Goal: Information Seeking & Learning: Learn about a topic

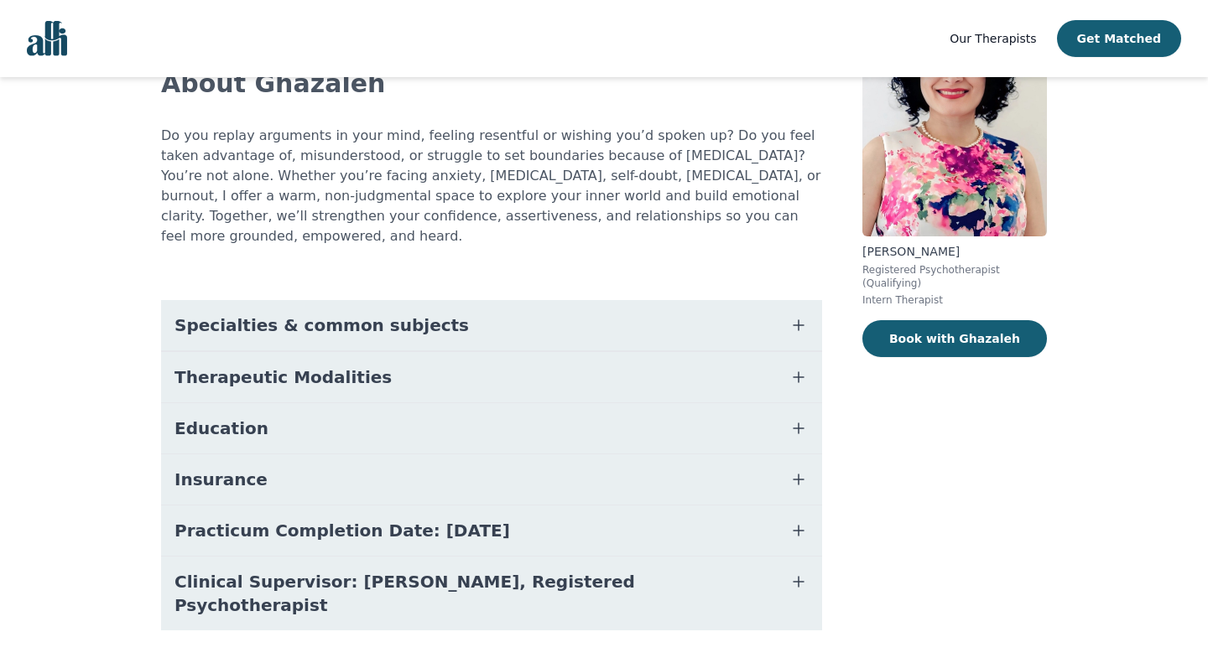
click at [640, 300] on button "Specialties & common subjects" at bounding box center [491, 325] width 661 height 50
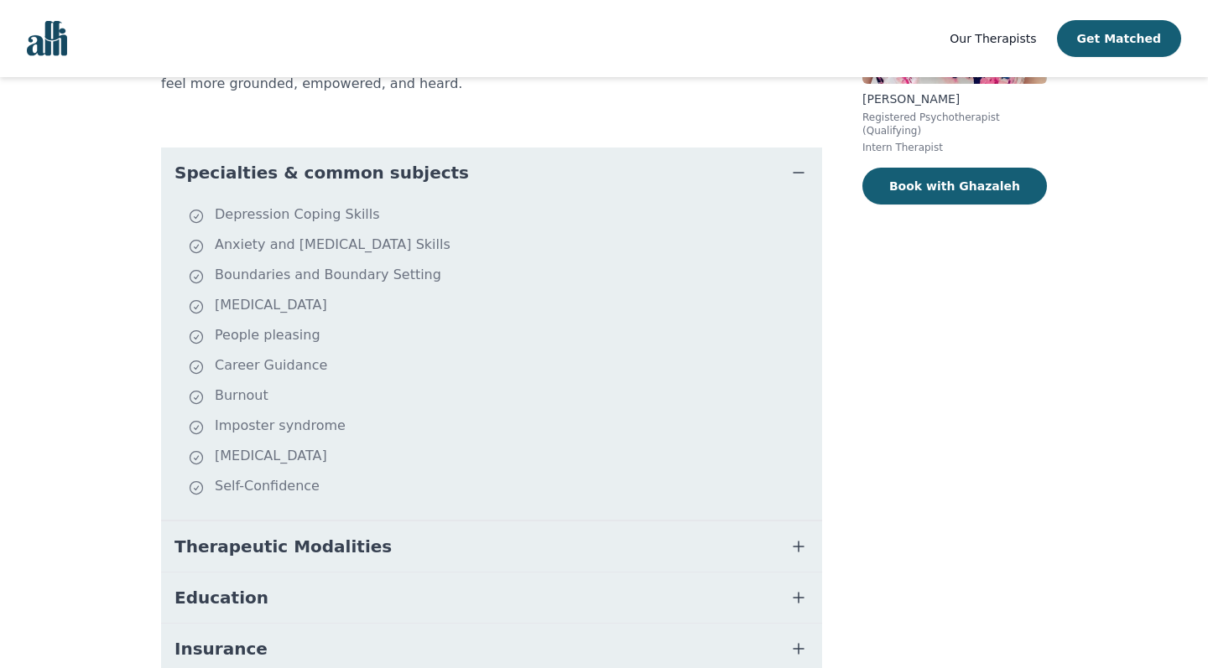
scroll to position [275, 0]
drag, startPoint x: 216, startPoint y: 229, endPoint x: 475, endPoint y: 229, distance: 259.1
click at [475, 235] on li "Anxiety and [MEDICAL_DATA] Skills" at bounding box center [501, 246] width 627 height 23
drag, startPoint x: 212, startPoint y: 309, endPoint x: 348, endPoint y: 355, distance: 143.2
click at [348, 355] on ul "Depression Coping Skills Anxiety and Stress Management Skills Boundaries and Bo…" at bounding box center [491, 359] width 647 height 309
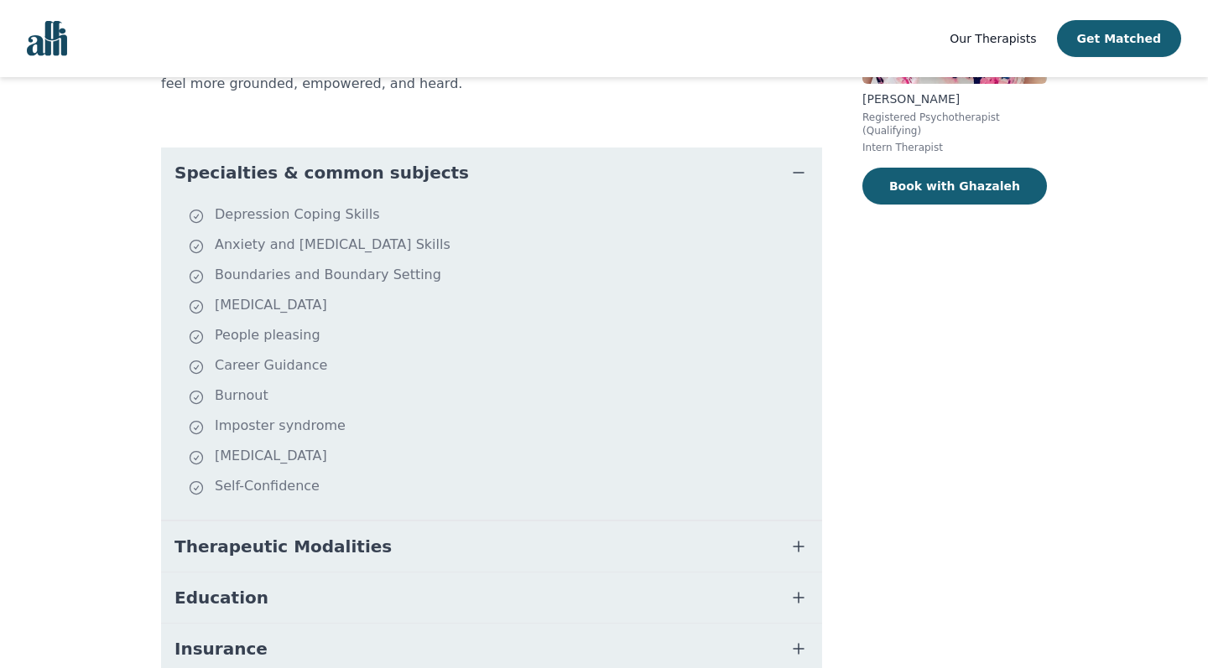
click at [329, 356] on li "Career Guidance" at bounding box center [501, 367] width 627 height 23
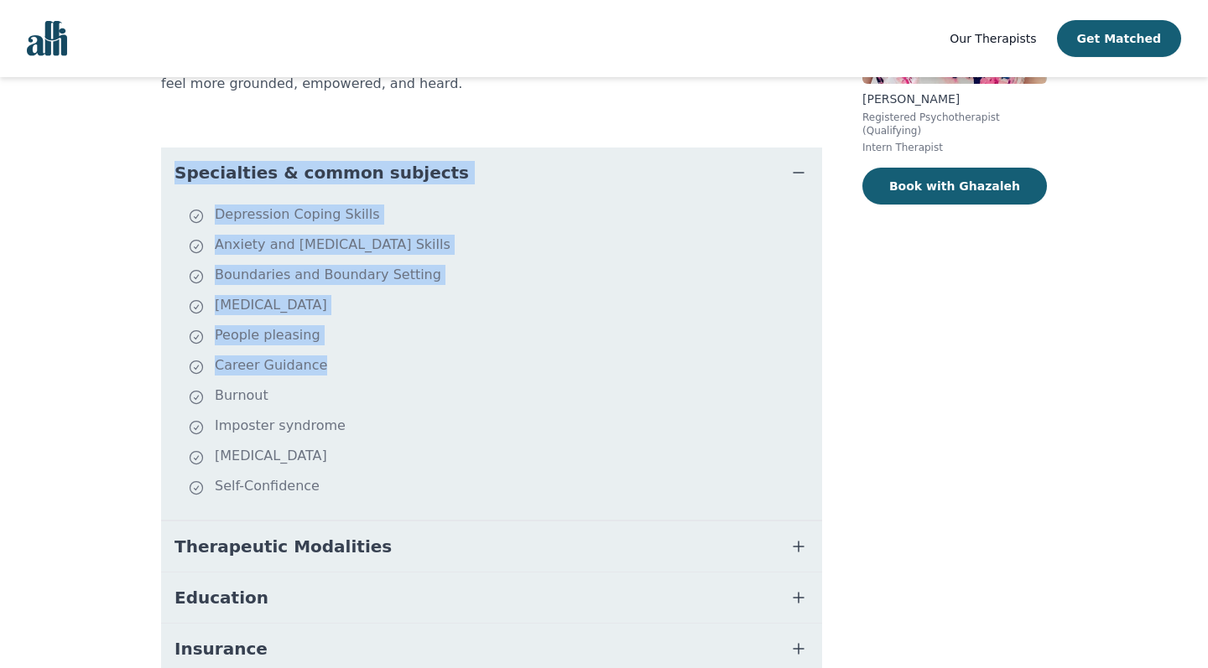
drag, startPoint x: 329, startPoint y: 350, endPoint x: 512, endPoint y: 127, distance: 288.4
click at [512, 120] on div "About Ghazaleh Do you replay arguments in your mind, feeling resentful or wishi…" at bounding box center [491, 358] width 661 height 964
click at [122, 328] on div "Accepting New Clients $45 - $105 All Canada About Ghazaleh Do you replay argume…" at bounding box center [604, 341] width 966 height 1078
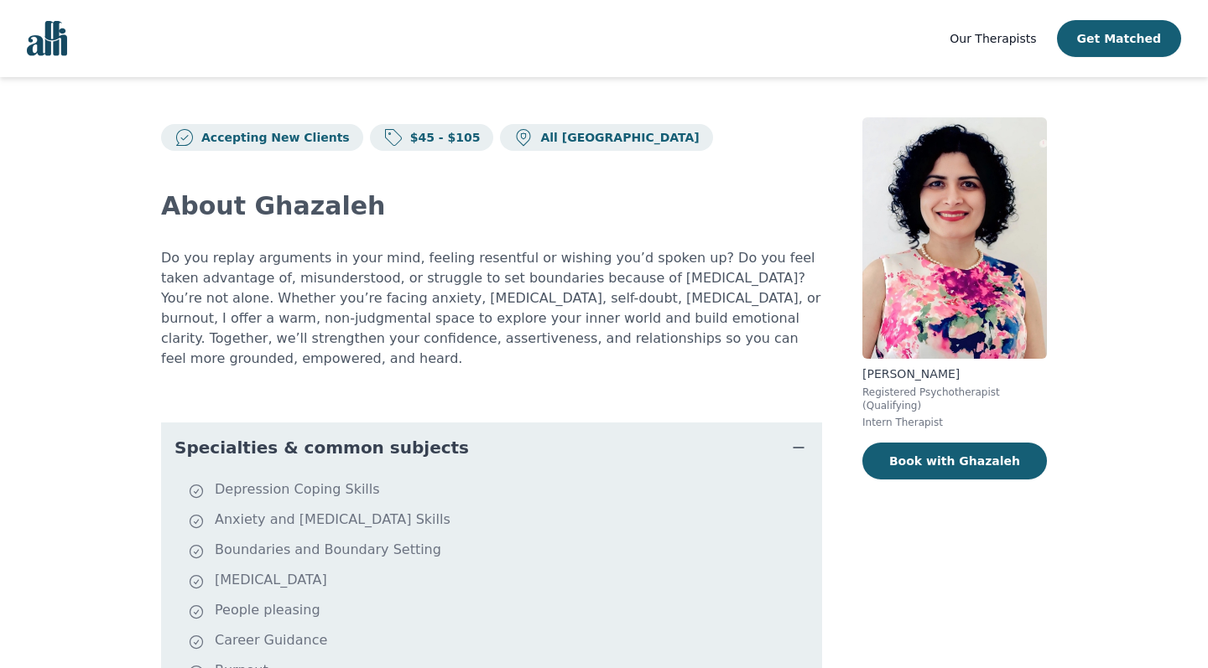
scroll to position [0, 0]
click at [990, 38] on span "Our Therapists" at bounding box center [992, 38] width 86 height 13
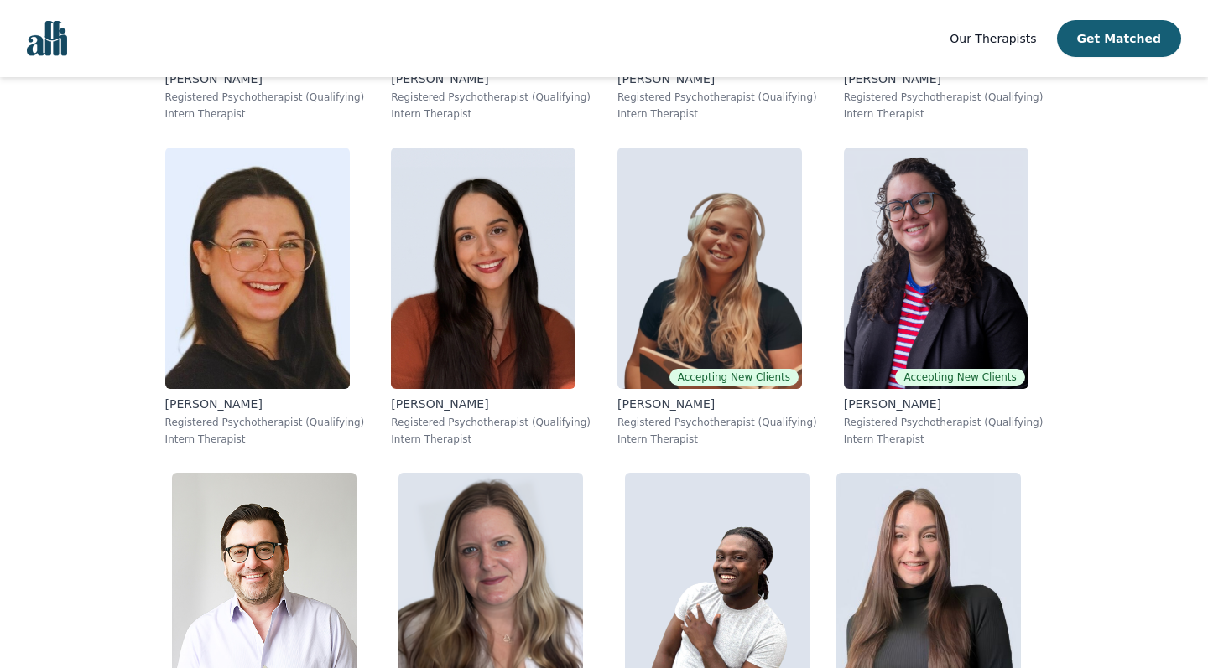
scroll to position [9703, 0]
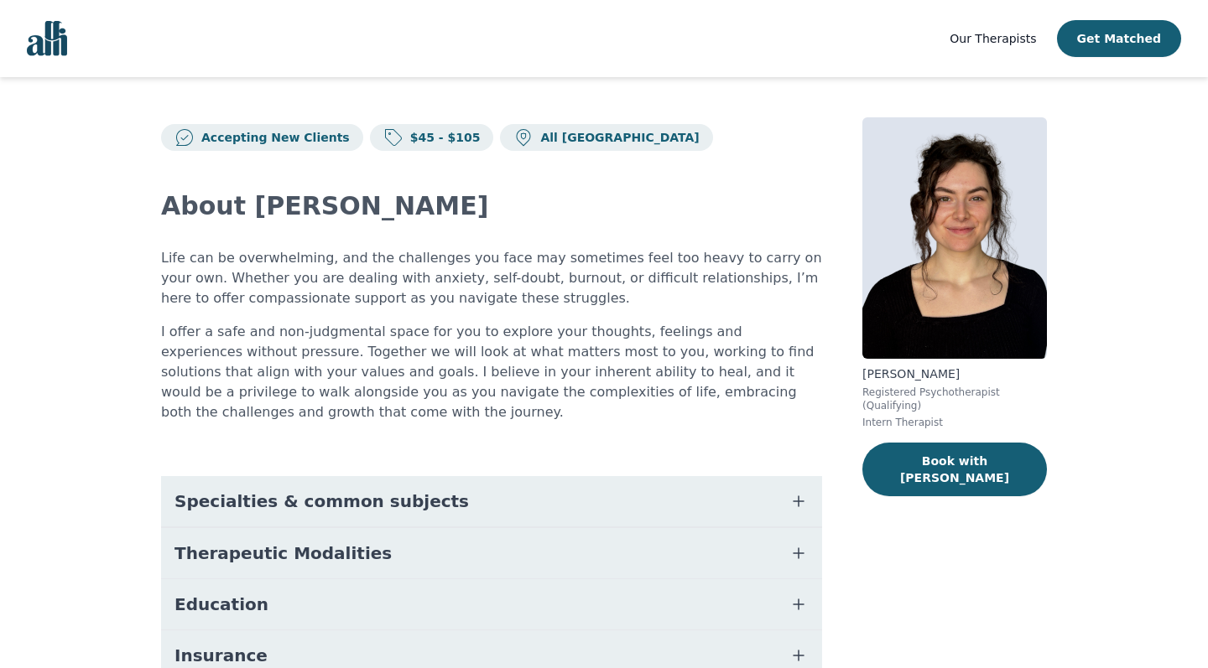
click at [416, 481] on button "Specialties & common subjects" at bounding box center [491, 501] width 661 height 50
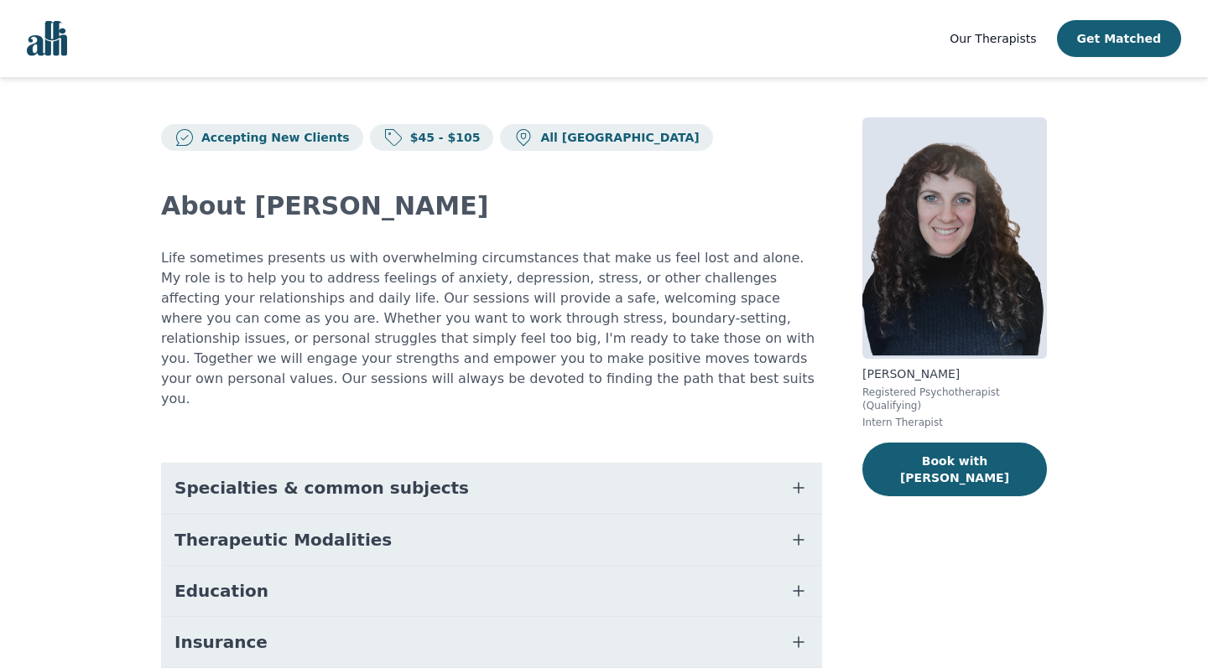
click at [354, 476] on span "Specialties & common subjects" at bounding box center [321, 487] width 294 height 23
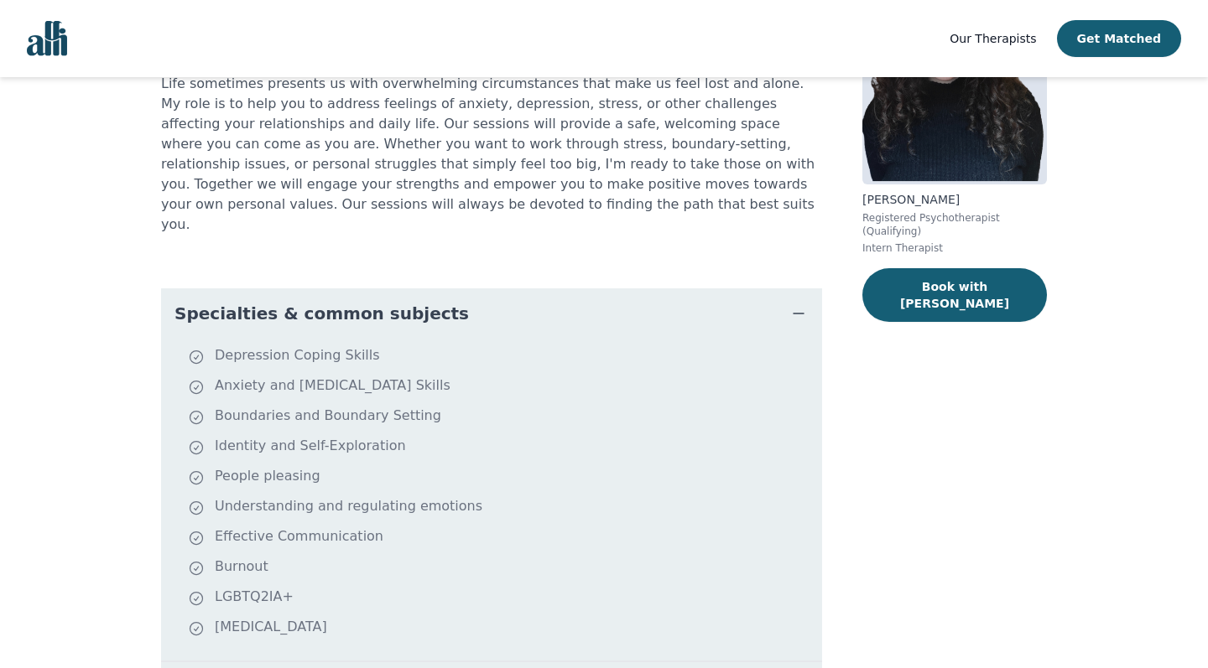
scroll to position [179, 0]
